Goal: Complete application form

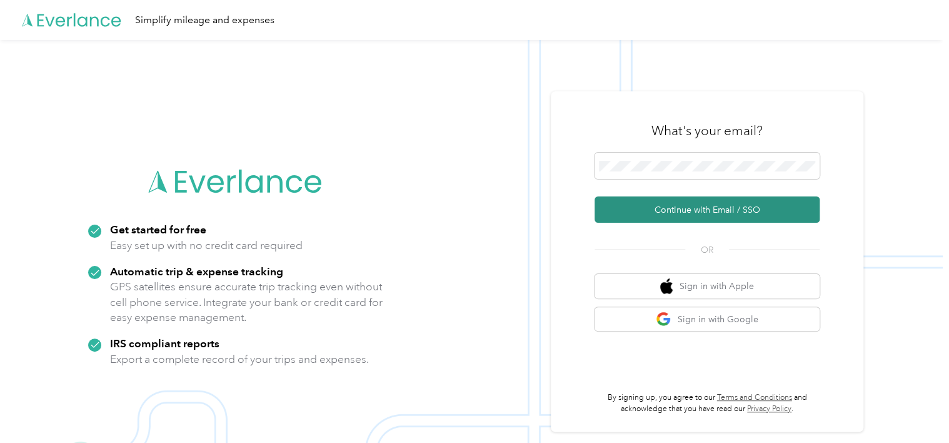
click at [597, 213] on button "Continue with Email / SSO" at bounding box center [707, 209] width 225 height 26
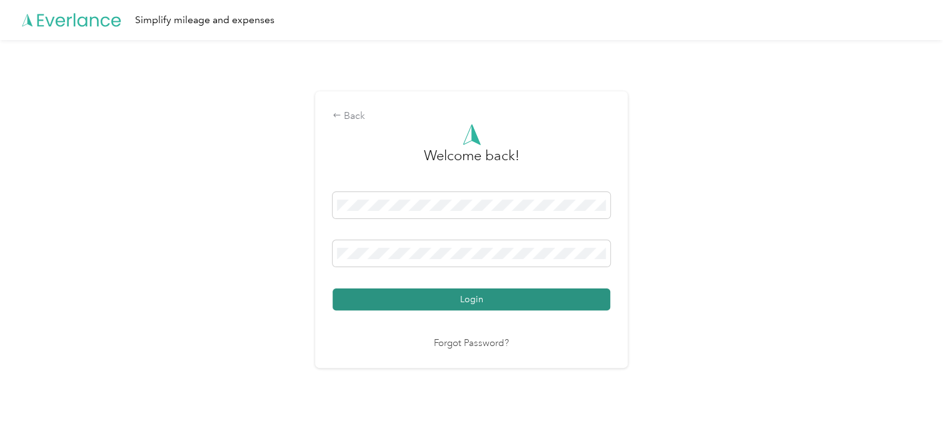
click at [468, 298] on button "Login" at bounding box center [472, 299] width 278 height 22
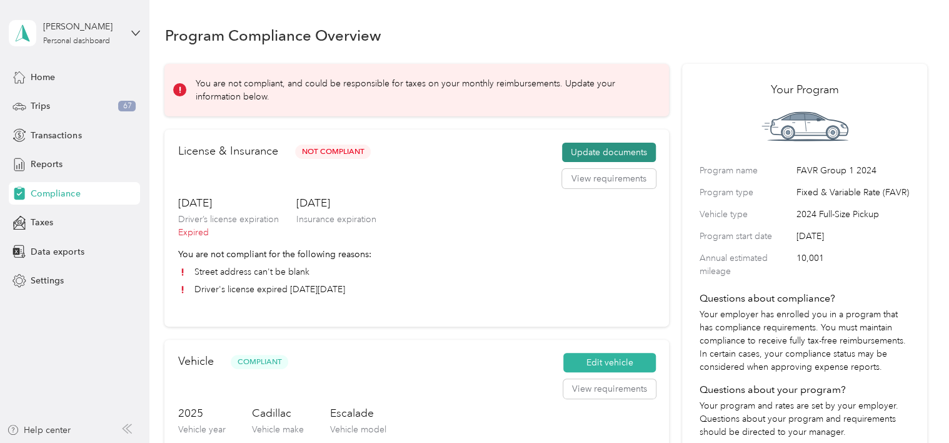
click at [597, 155] on button "Update documents" at bounding box center [609, 153] width 94 height 20
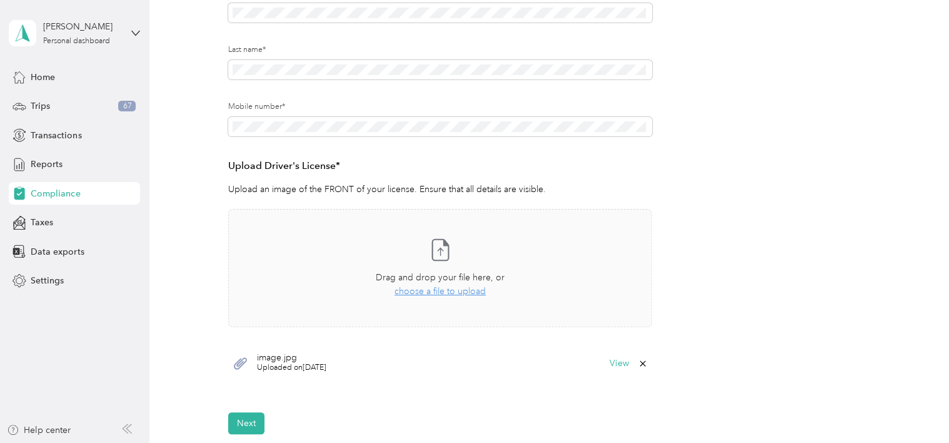
scroll to position [272, 0]
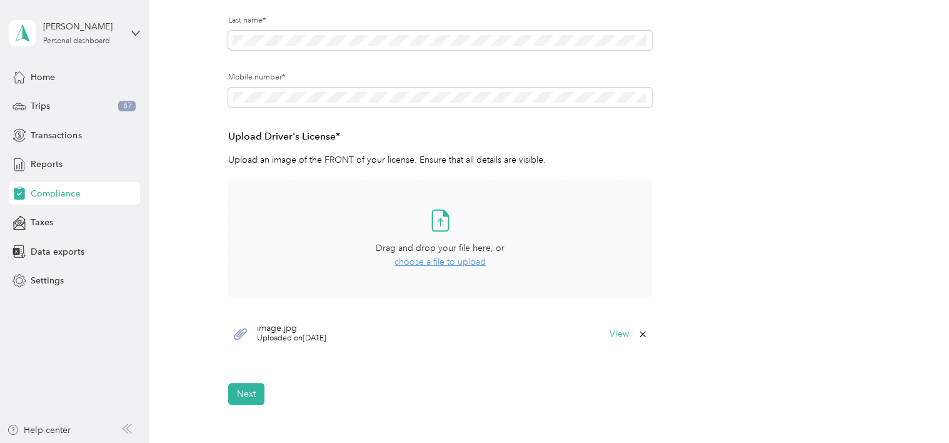
click at [422, 262] on span "choose a file to upload" at bounding box center [440, 261] width 91 height 11
click at [435, 259] on span "choose a file to upload" at bounding box center [440, 261] width 91 height 11
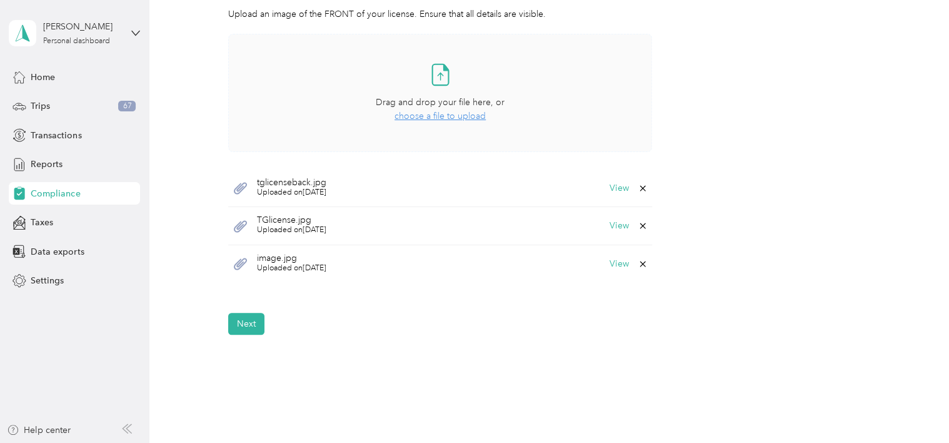
scroll to position [387, 0]
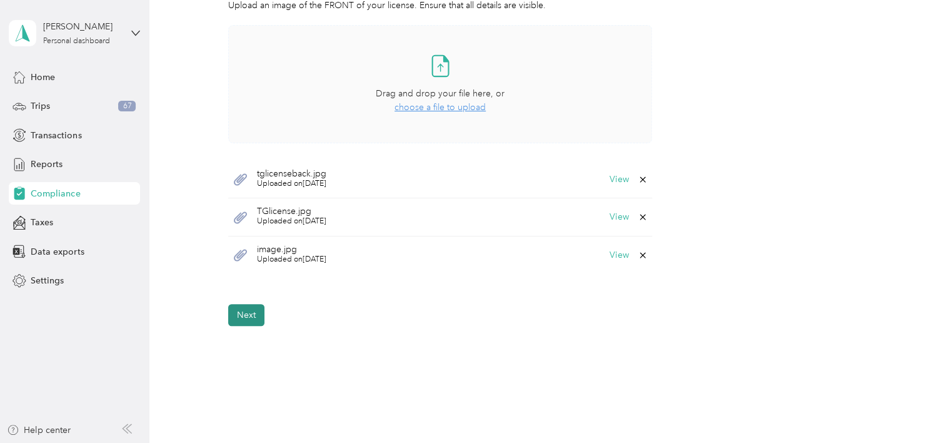
click at [249, 313] on button "Next" at bounding box center [246, 315] width 36 height 22
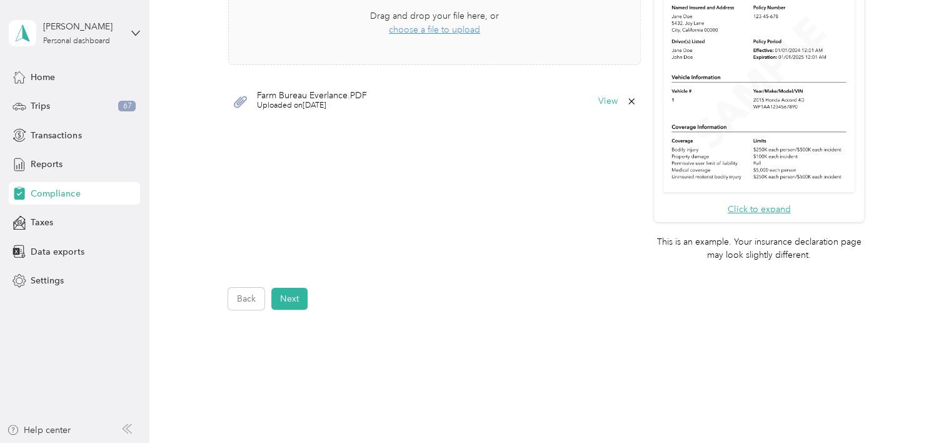
scroll to position [406, 0]
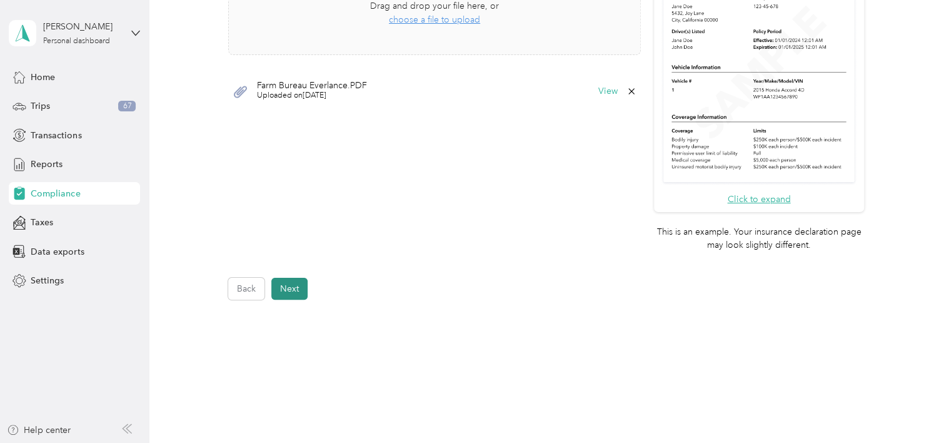
click at [279, 291] on button "Next" at bounding box center [289, 289] width 36 height 22
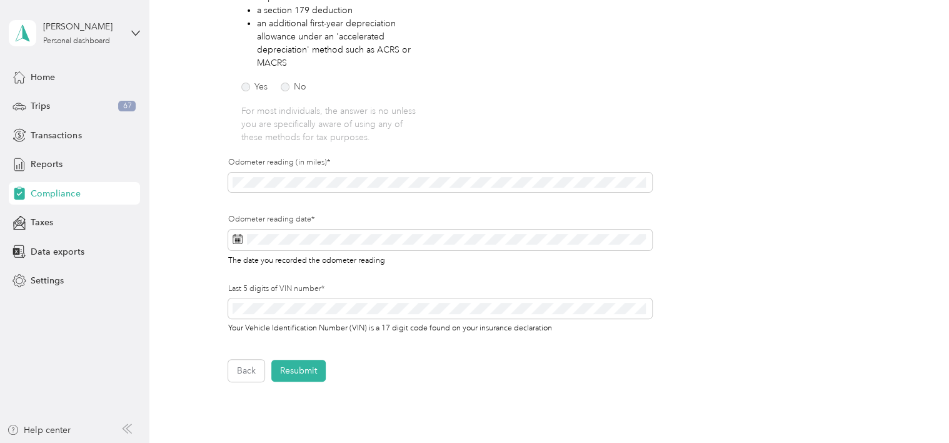
scroll to position [292, 0]
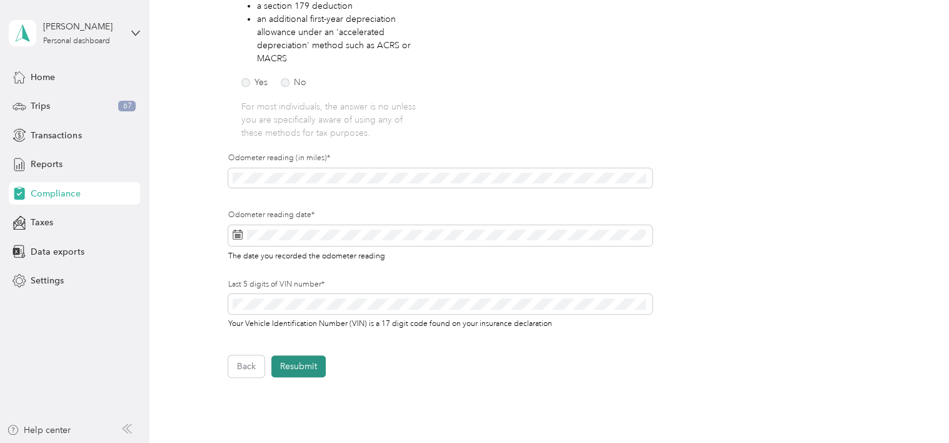
click at [288, 333] on button "Resubmit" at bounding box center [298, 366] width 54 height 22
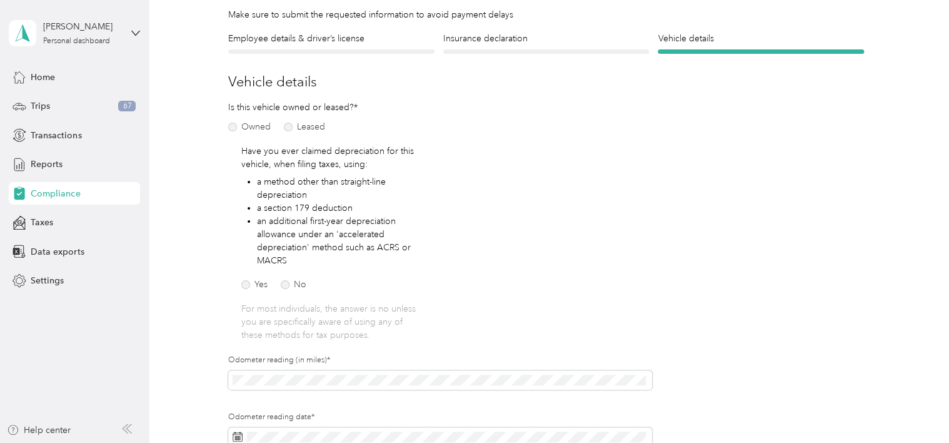
scroll to position [15, 0]
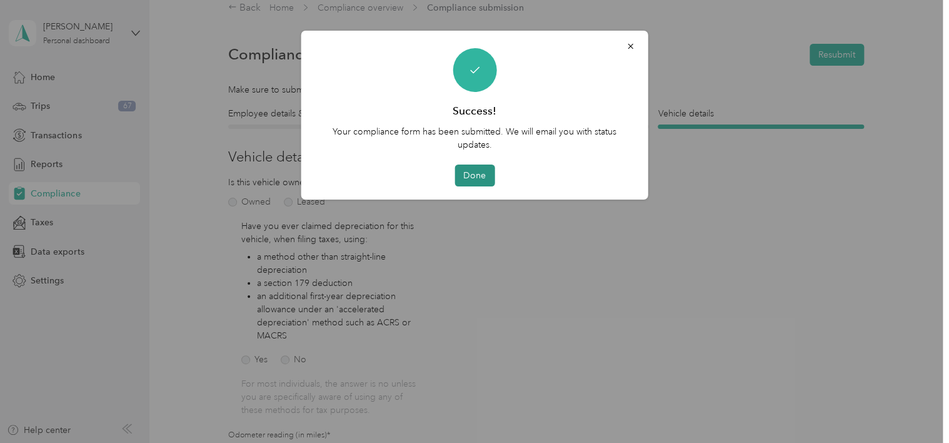
click at [473, 175] on button "Done" at bounding box center [475, 175] width 40 height 22
